Goal: Book appointment/travel/reservation

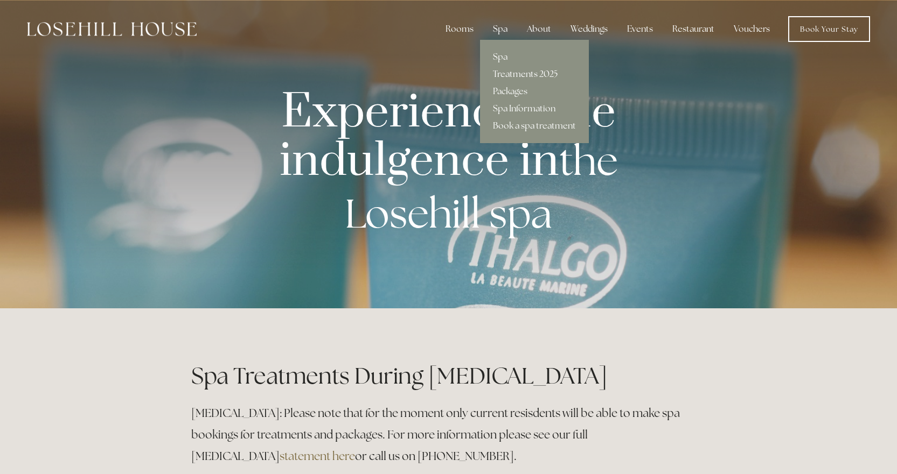
click at [508, 71] on link "Treatments 2025" at bounding box center [534, 74] width 109 height 17
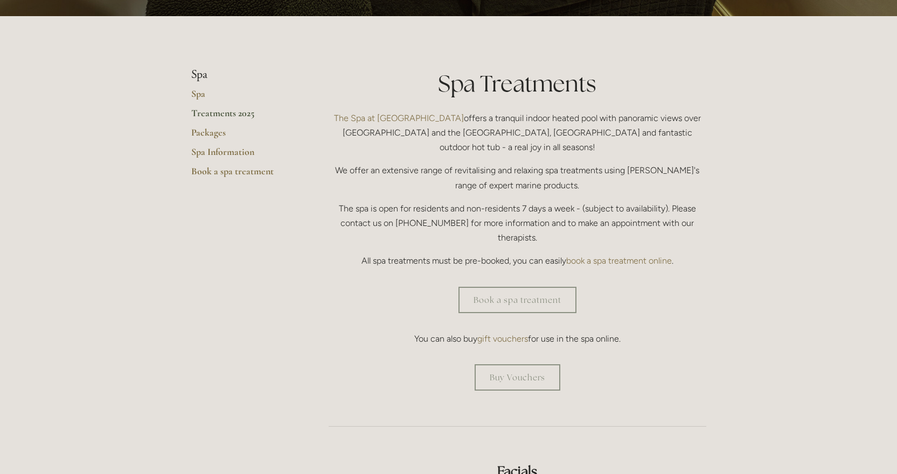
scroll to position [215, 0]
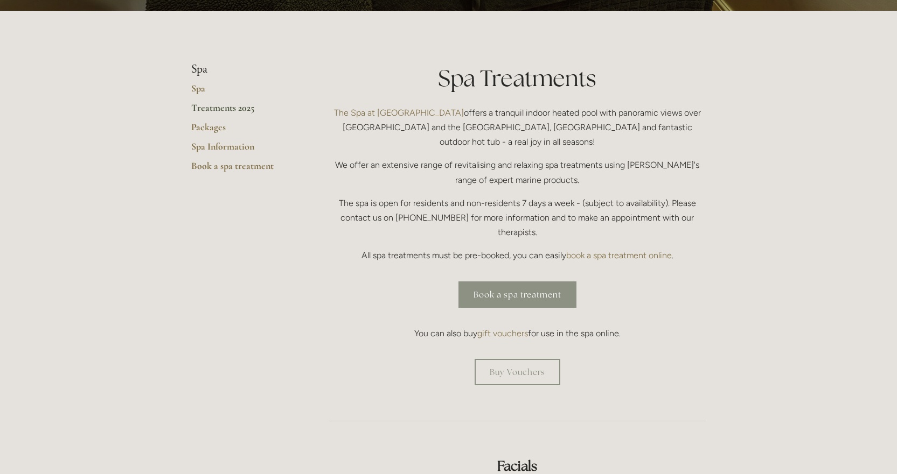
click at [530, 282] on link "Book a spa treatment" at bounding box center [517, 295] width 118 height 26
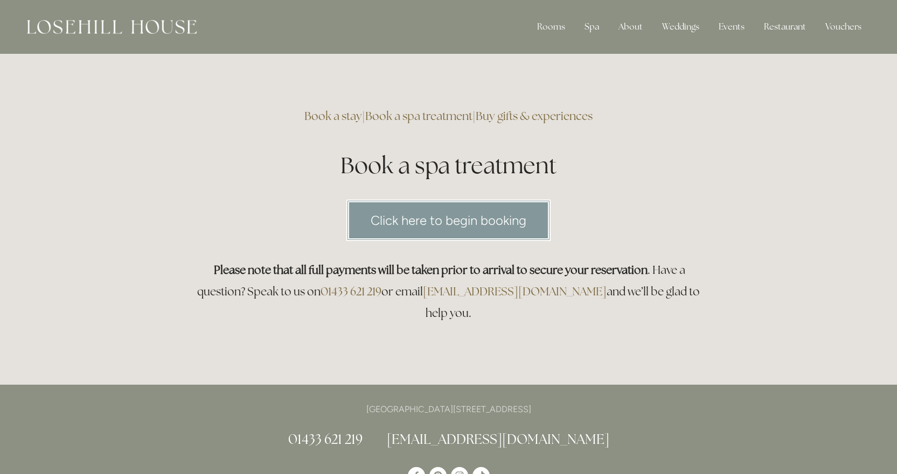
click at [484, 227] on link "Click here to begin booking" at bounding box center [448, 220] width 204 height 41
click at [437, 229] on link "Click here to begin booking" at bounding box center [448, 220] width 204 height 41
